Goal: Information Seeking & Learning: Learn about a topic

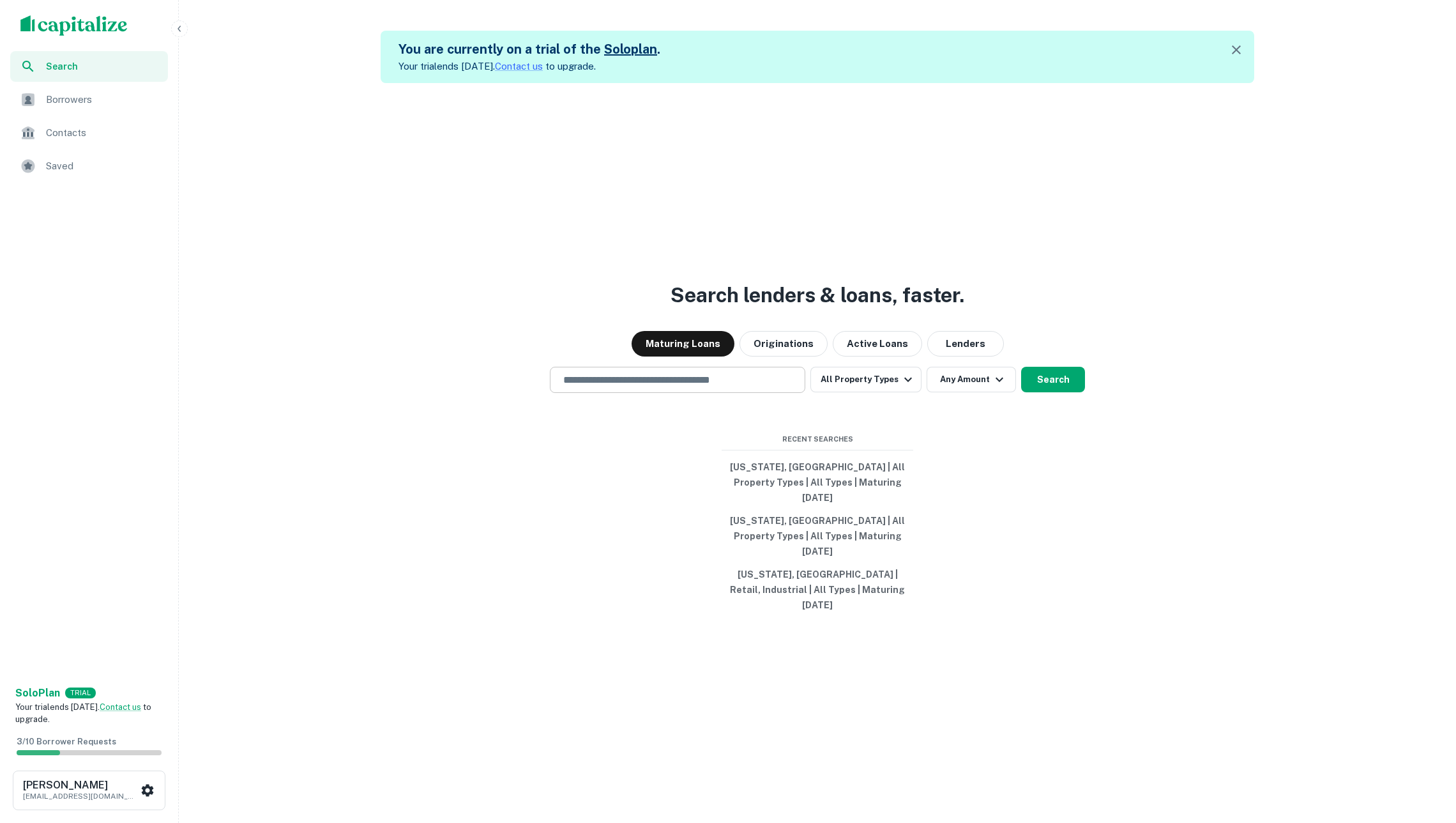
click at [691, 387] on input "text" at bounding box center [678, 380] width 244 height 15
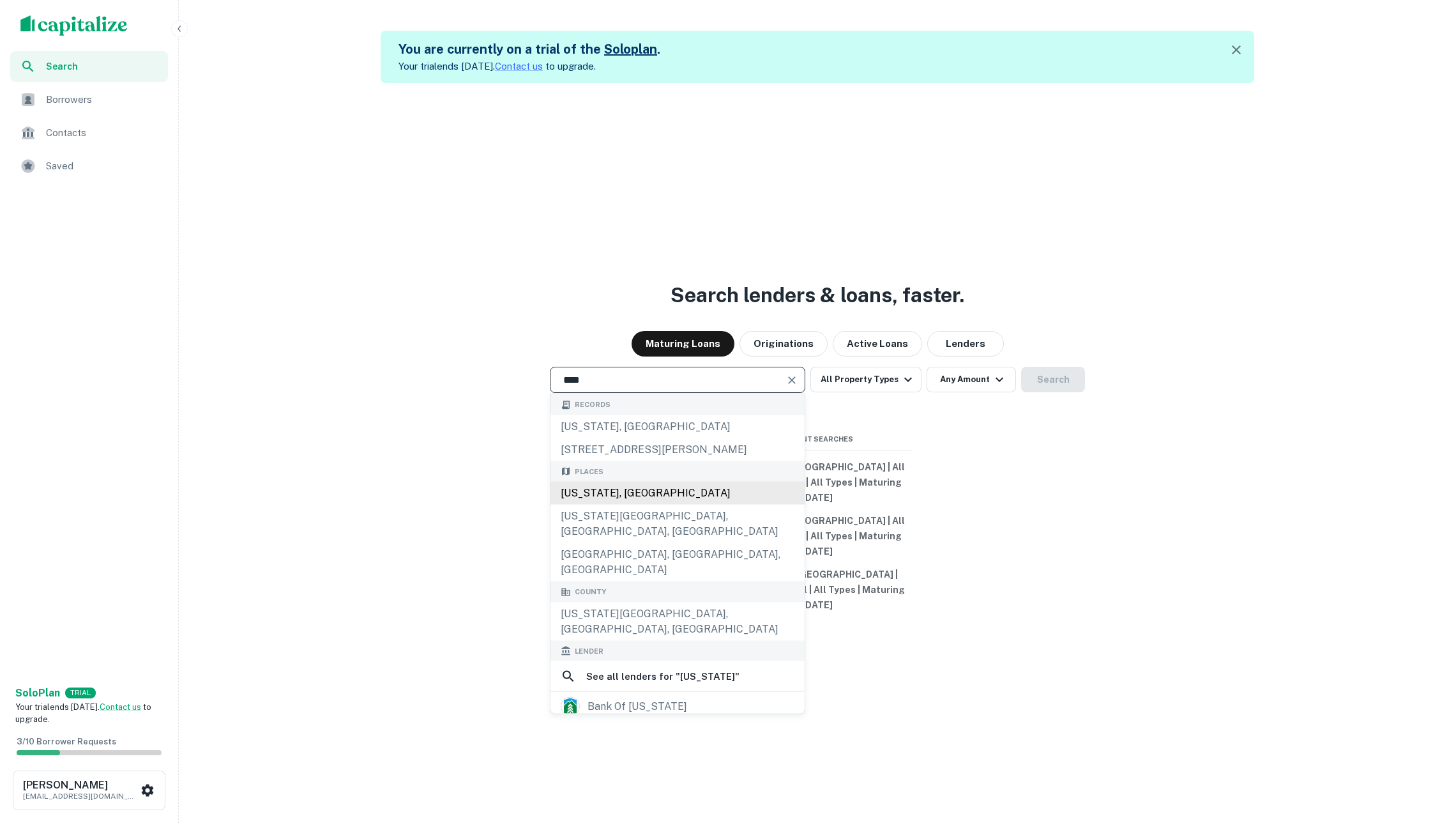
click at [698, 504] on div "Utah, USA" at bounding box center [678, 492] width 254 height 23
type input "*********"
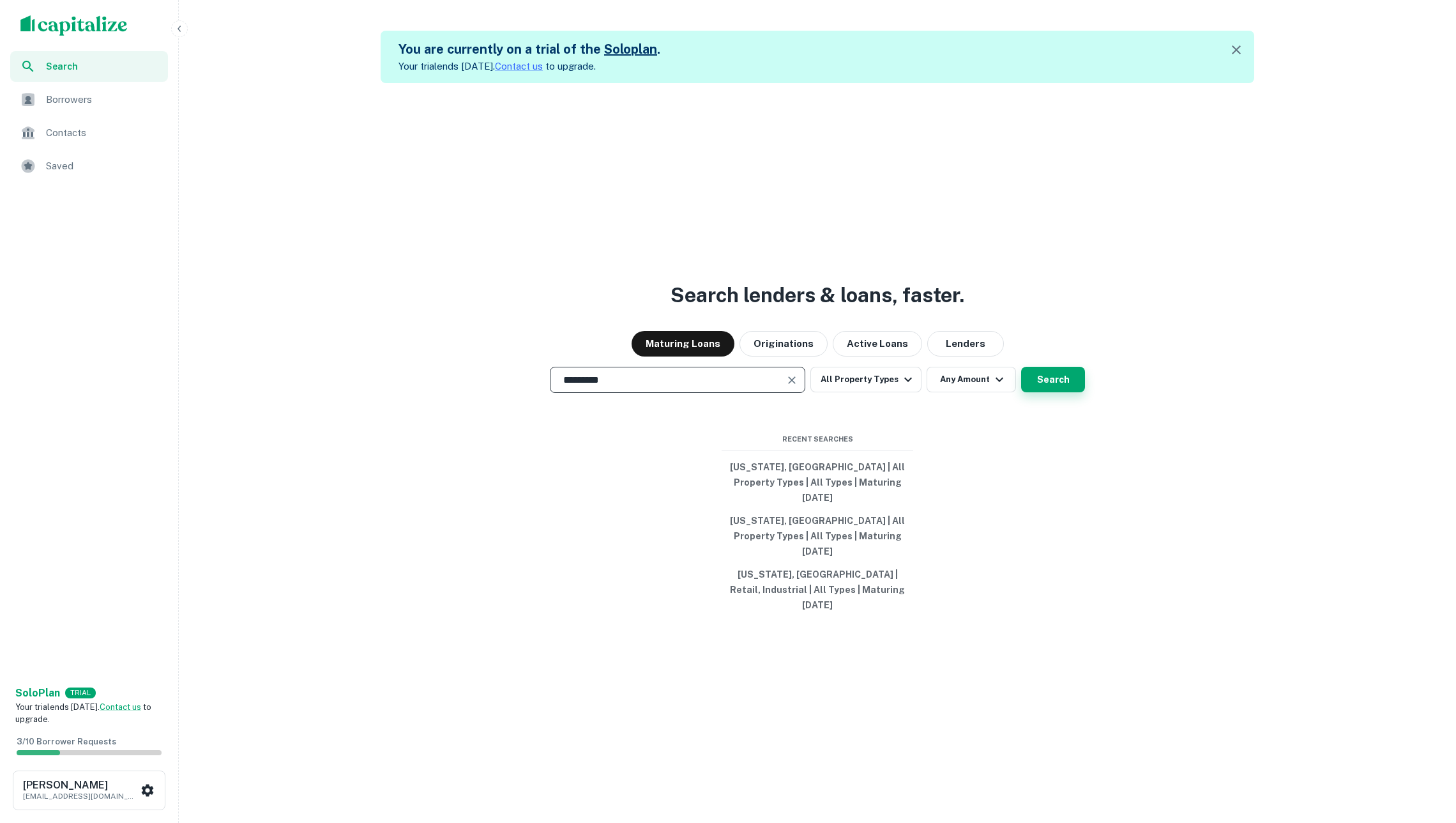
click at [1032, 393] on button "Search" at bounding box center [1053, 380] width 64 height 26
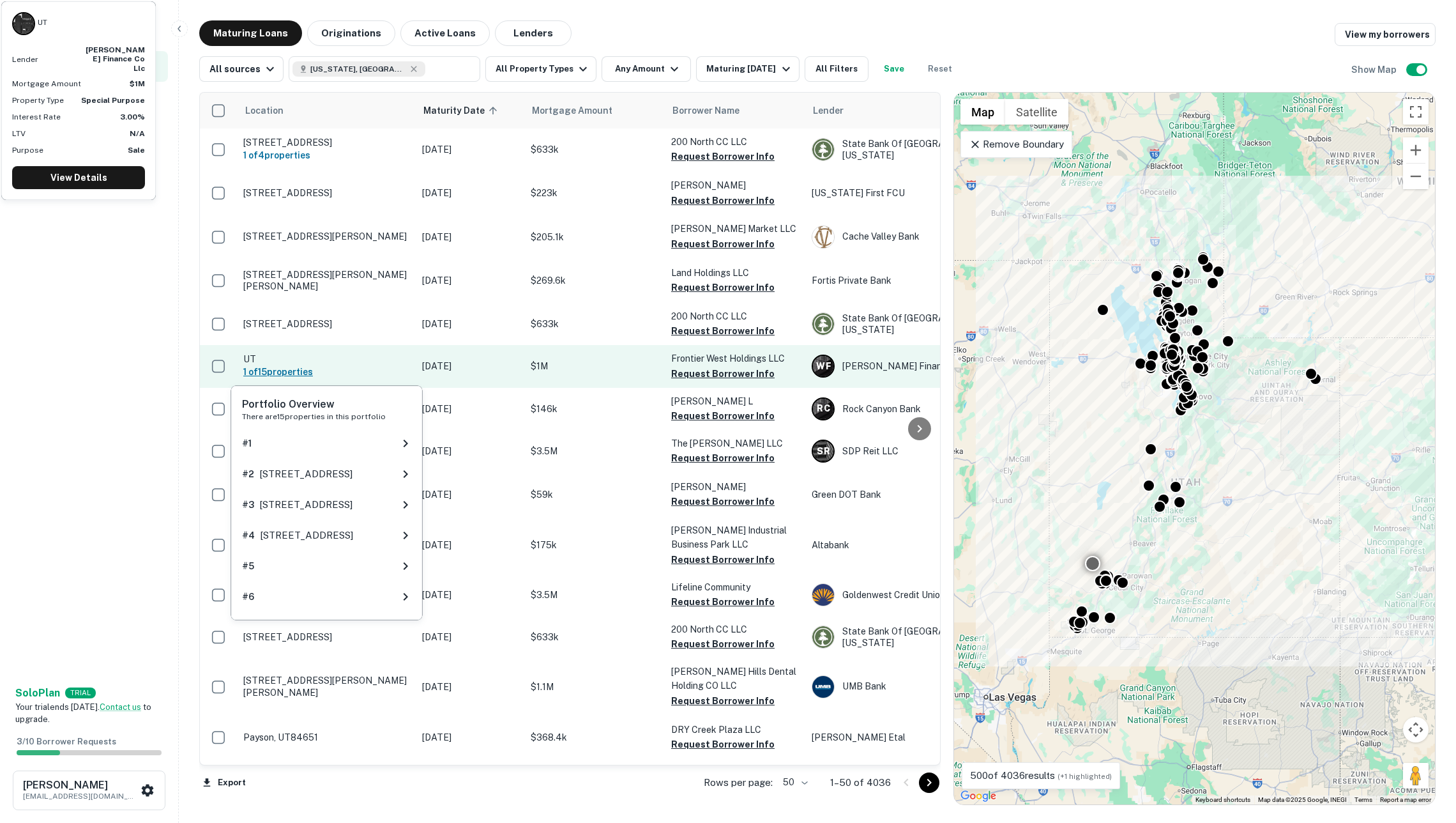
click at [373, 369] on h6 "1 of 15 properties" at bounding box center [326, 372] width 166 height 14
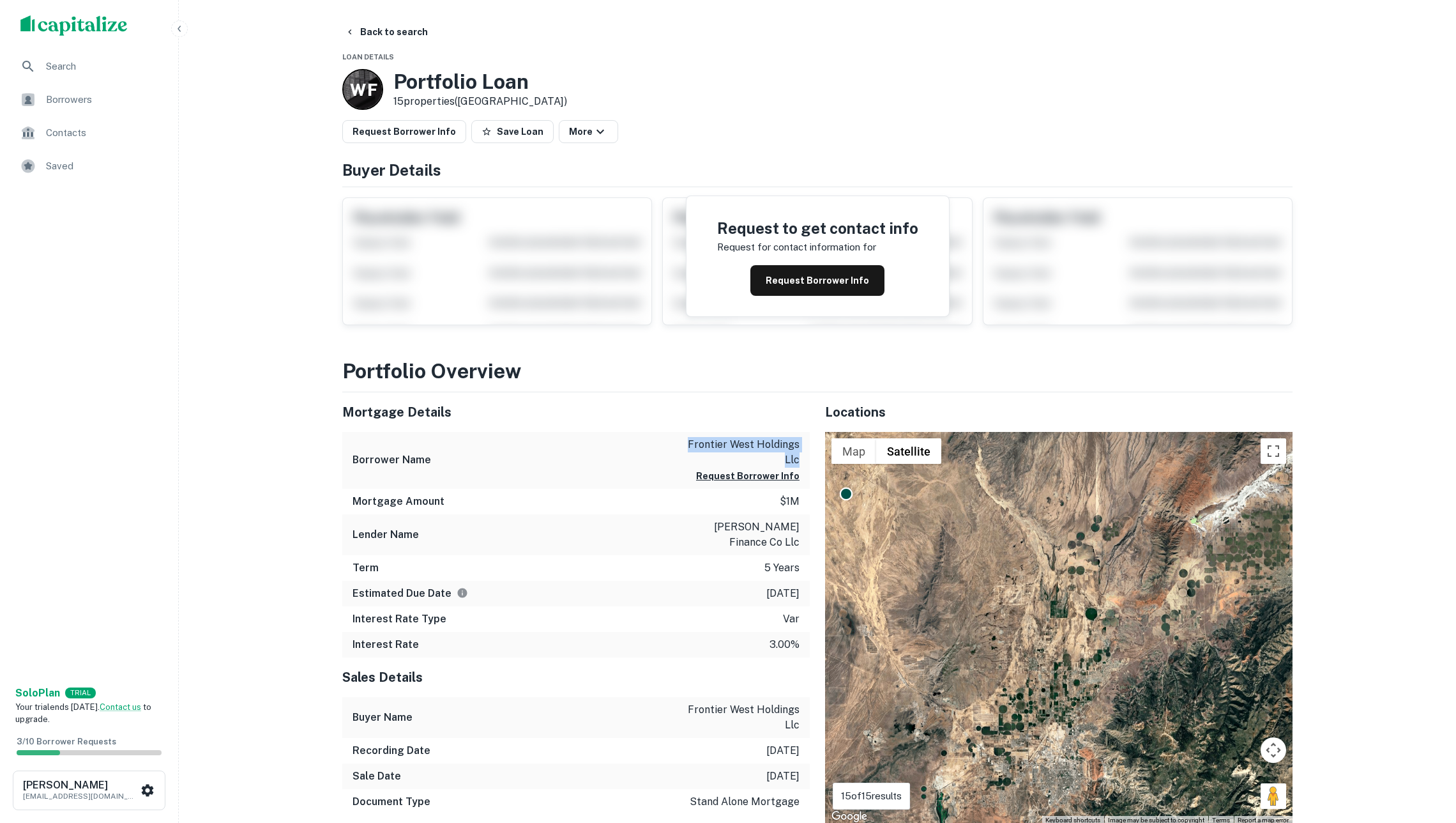
drag, startPoint x: 674, startPoint y: 453, endPoint x: 808, endPoint y: 471, distance: 135.2
click at [808, 471] on div "Borrower Name frontier west holdings llc Request Borrower Info" at bounding box center [576, 459] width 467 height 57
copy p "frontier west holdings llc"
click at [418, 44] on div "Back to search Loan Details W F Portfolio Loan 15 properties (UT) Request Borro…" at bounding box center [817, 591] width 982 height 1141
click at [409, 33] on button "Back to search" at bounding box center [387, 32] width 94 height 23
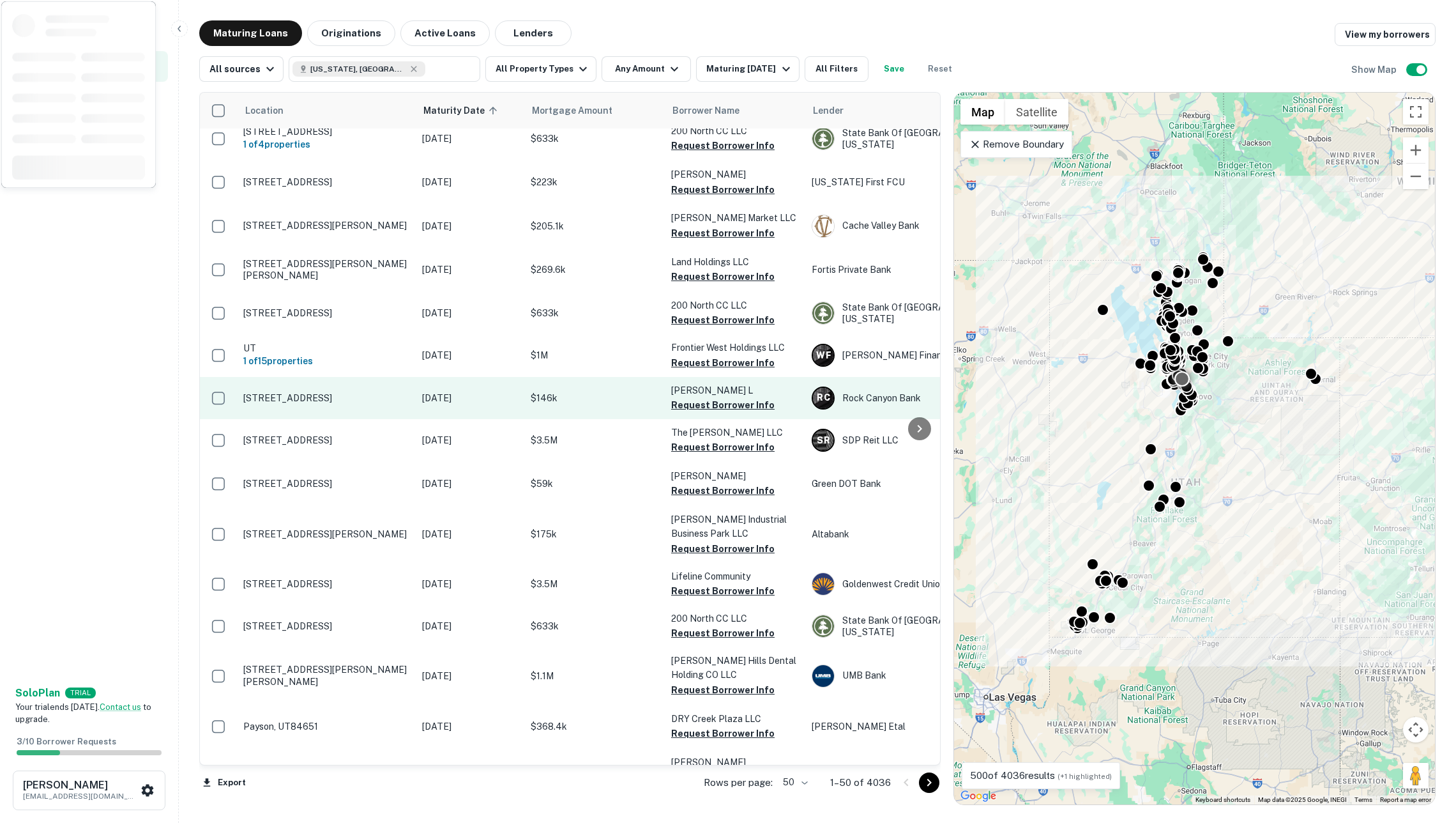
scroll to position [18, 0]
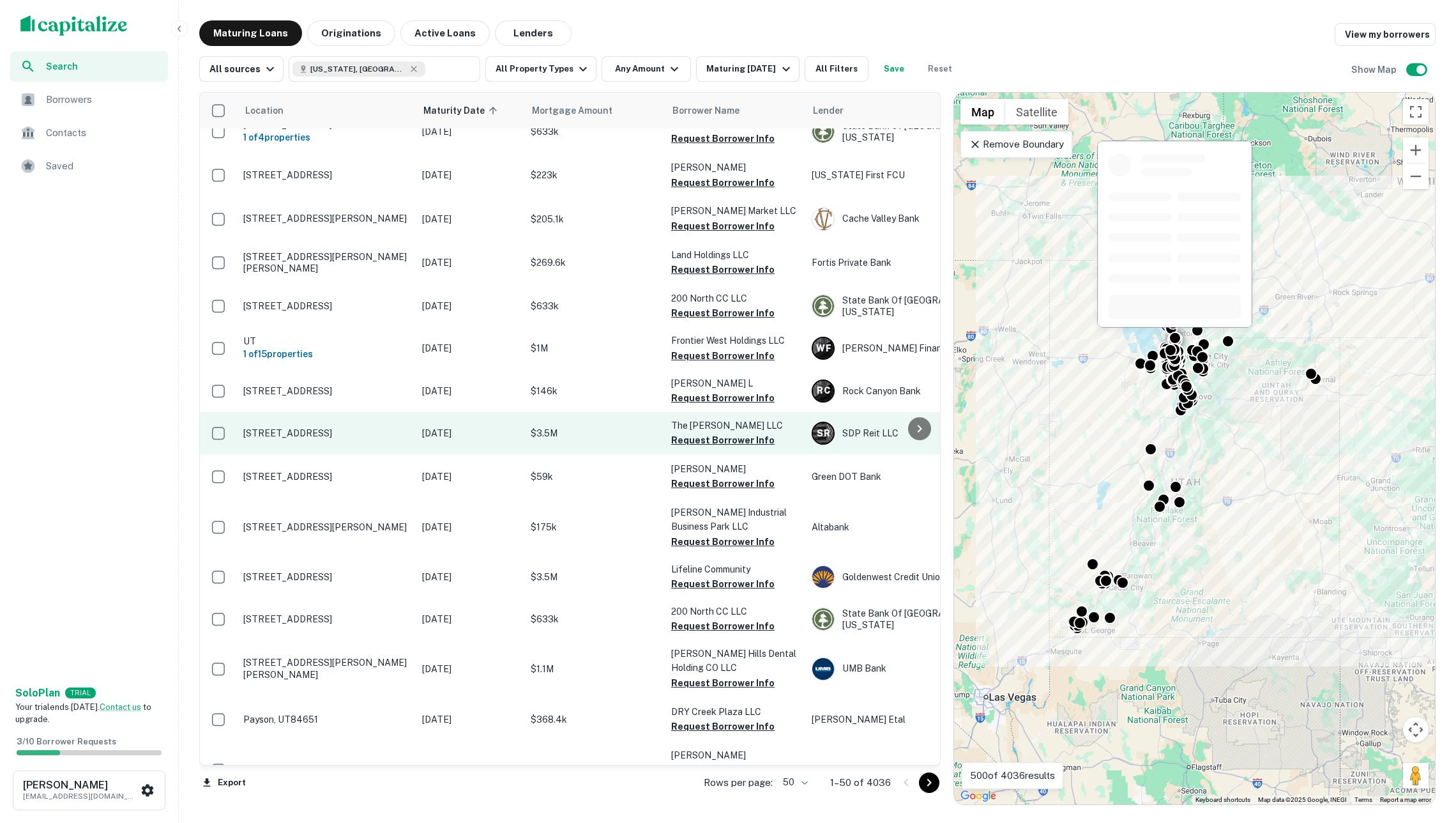
click at [390, 433] on p "220 N Main St Bountiful, UT84010" at bounding box center [326, 433] width 166 height 12
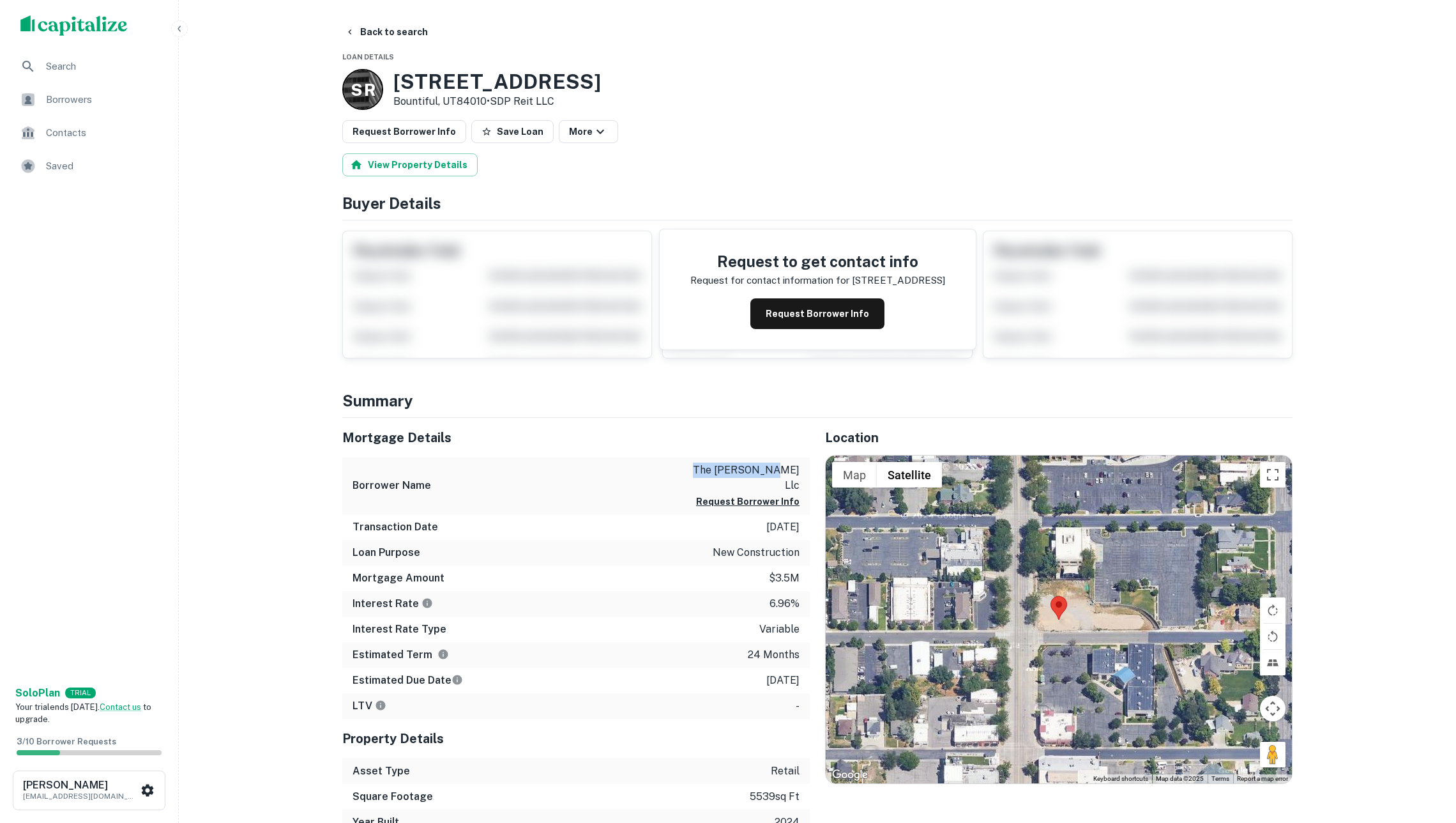
drag, startPoint x: 724, startPoint y: 472, endPoint x: 805, endPoint y: 473, distance: 81.0
click at [805, 473] on div "Borrower Name the brooks llc Request Borrower Info" at bounding box center [576, 485] width 467 height 57
copy p "the brooks llc"
click at [412, 29] on button "Back to search" at bounding box center [387, 32] width 94 height 23
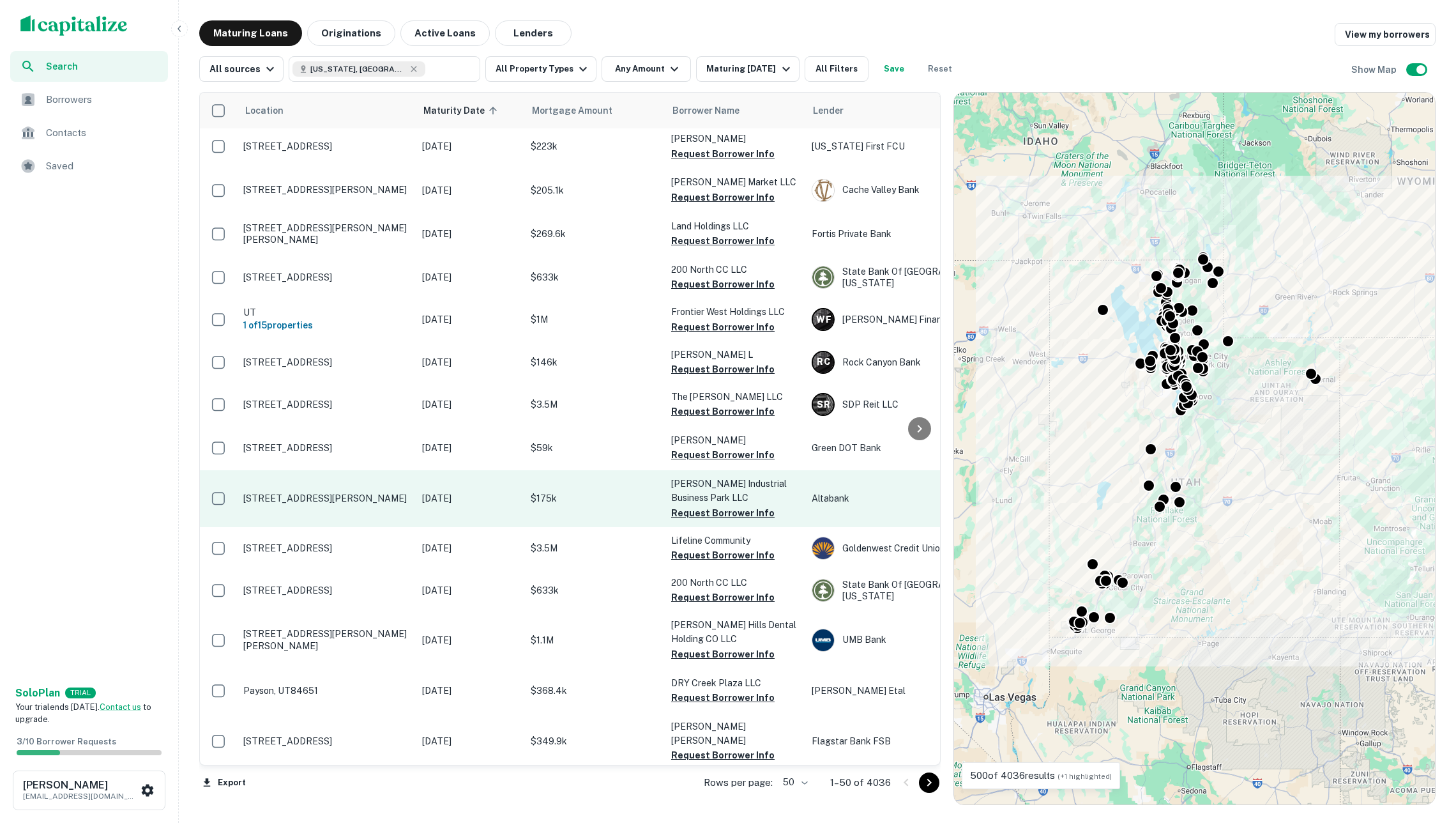
scroll to position [50, 1]
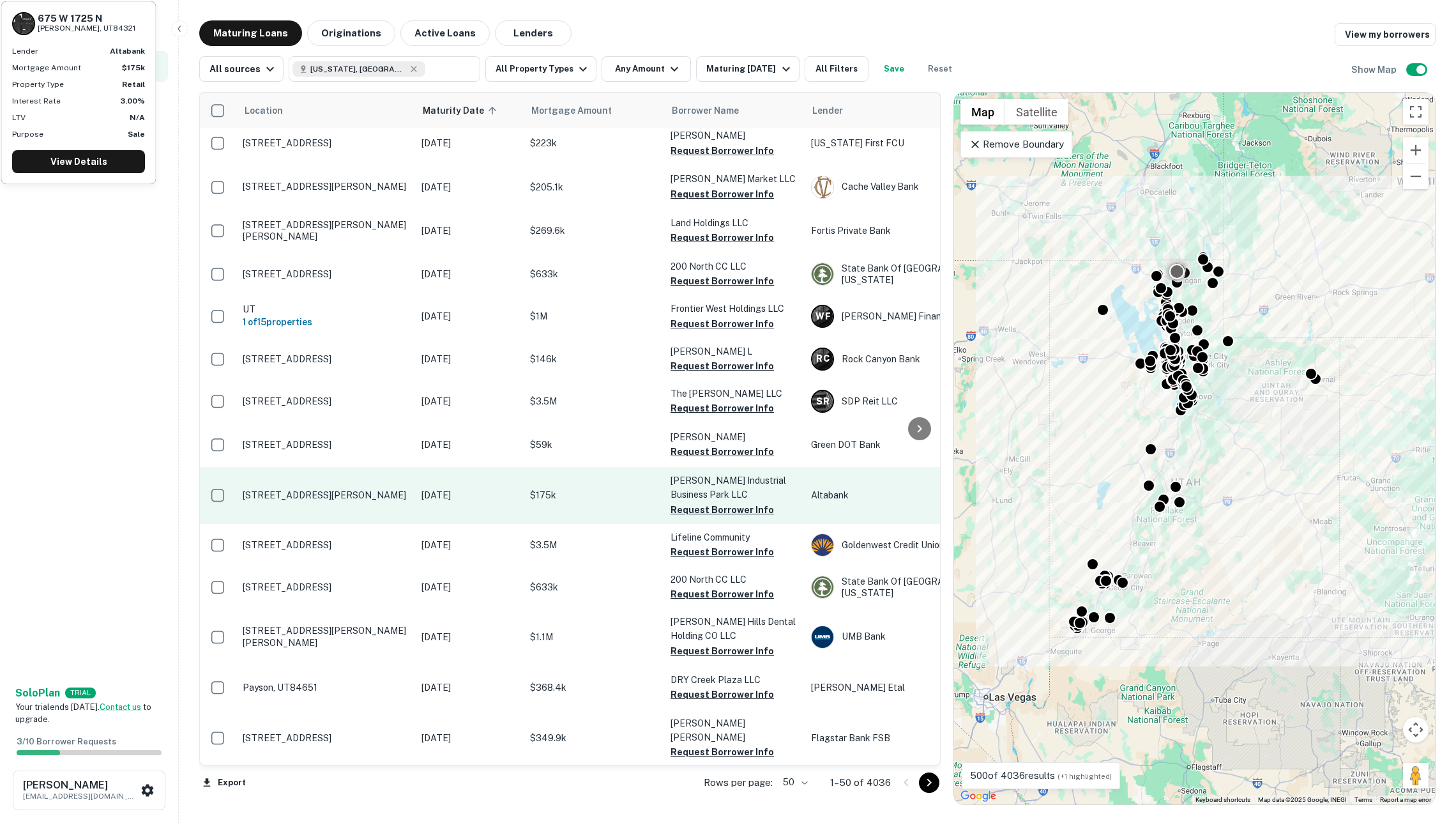
click at [668, 473] on td "Logan Industrial Business Park LLC Request Borrower Info" at bounding box center [734, 495] width 141 height 56
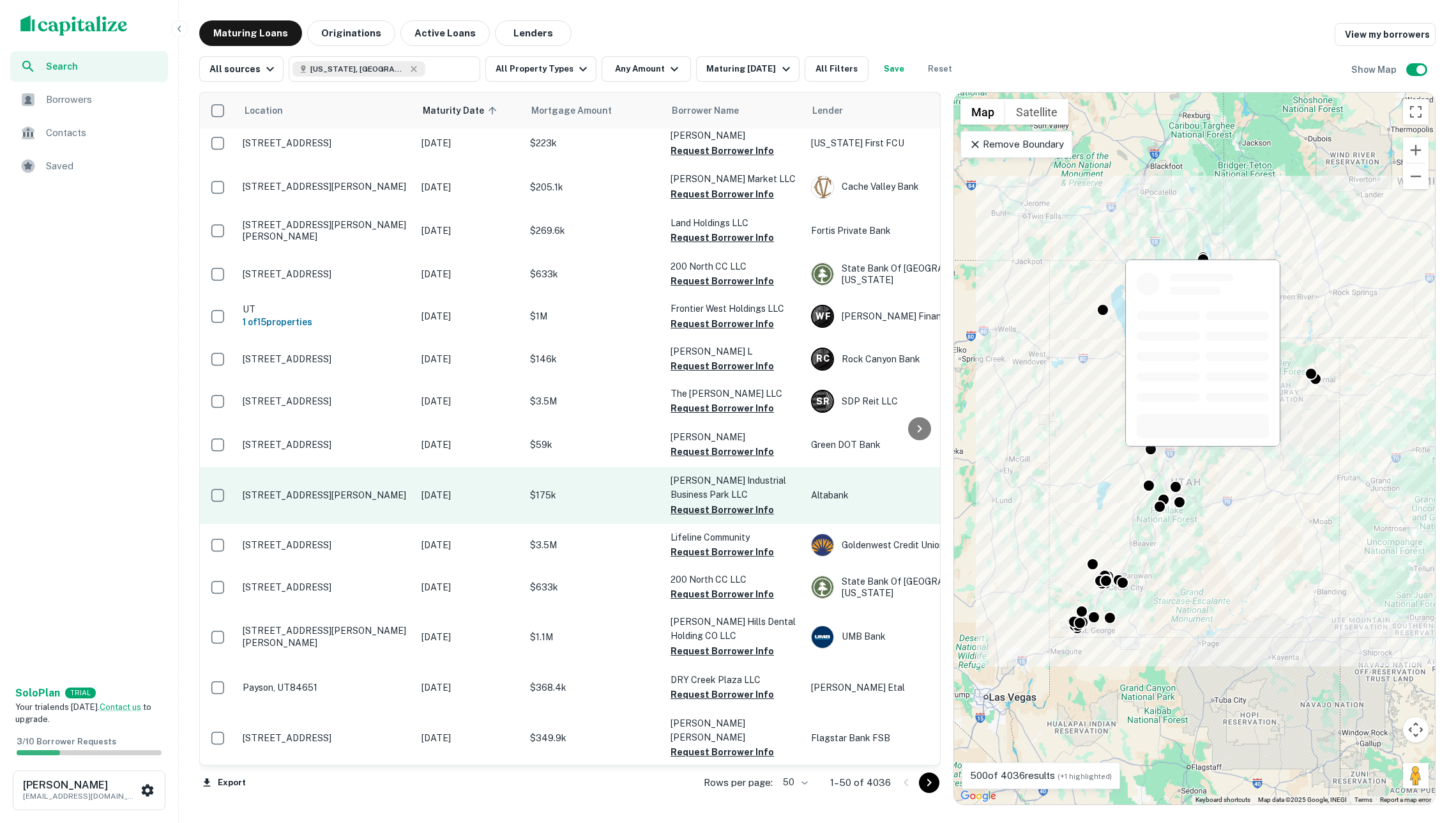
click at [644, 480] on td "$175k" at bounding box center [594, 495] width 141 height 56
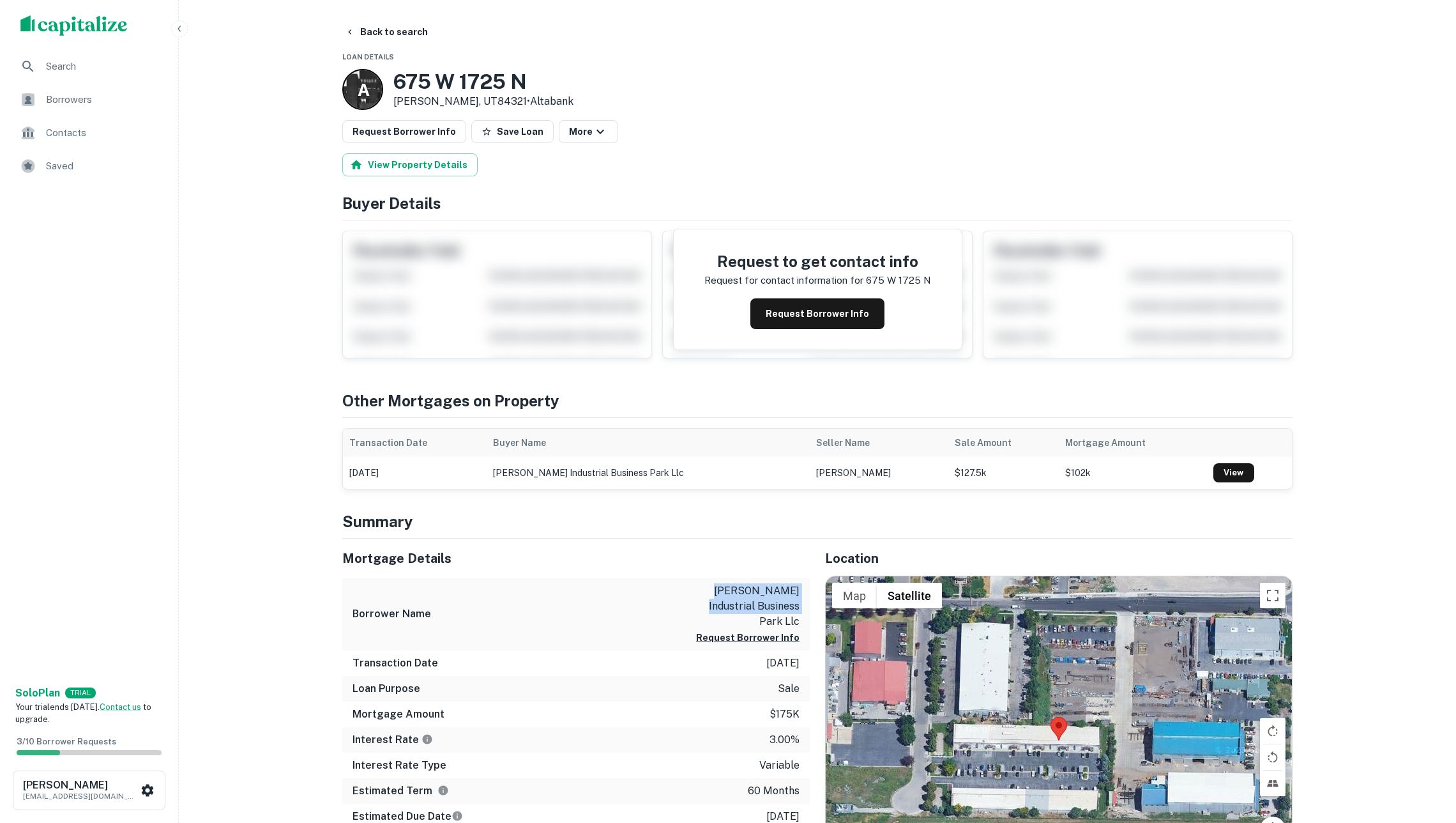
drag, startPoint x: 724, startPoint y: 597, endPoint x: 802, endPoint y: 612, distance: 79.4
click at [802, 612] on div "Borrower Name logan industrial business park llc Request Borrower Info" at bounding box center [576, 614] width 467 height 72
copy p "logan industrial business park llc"
